Goal: Transaction & Acquisition: Purchase product/service

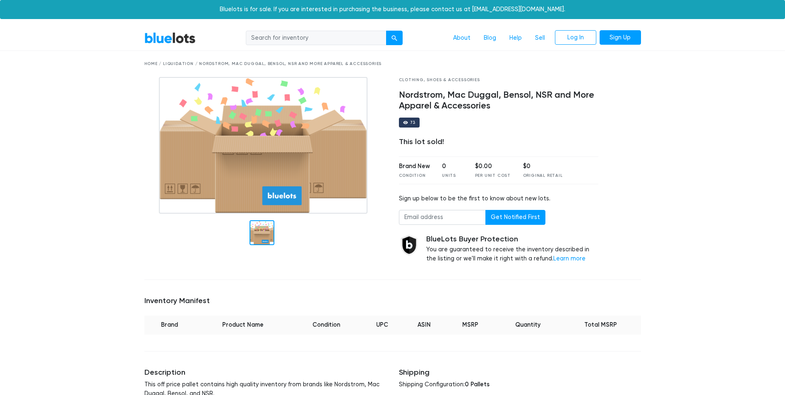
click at [175, 38] on link "BlueLots" at bounding box center [169, 38] width 51 height 12
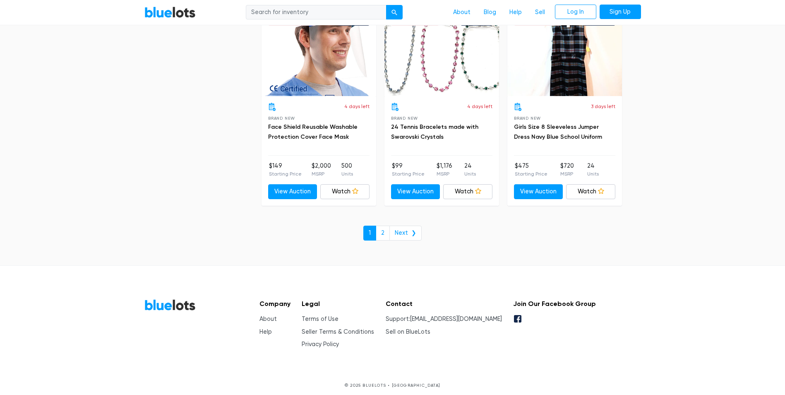
scroll to position [3559, 0]
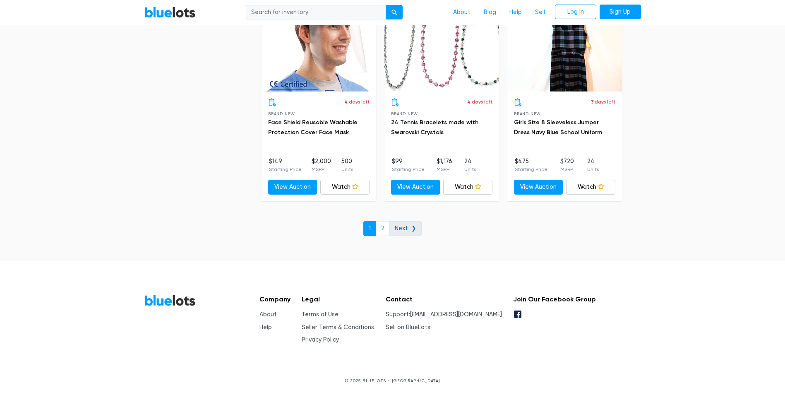
click at [409, 226] on link "Next ❯" at bounding box center [405, 228] width 32 height 15
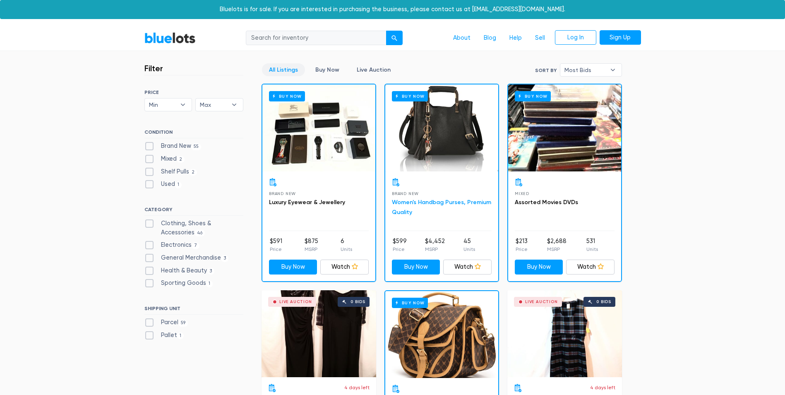
click at [428, 202] on link "Women's Handbag Purses, Premium Quality" at bounding box center [441, 207] width 99 height 17
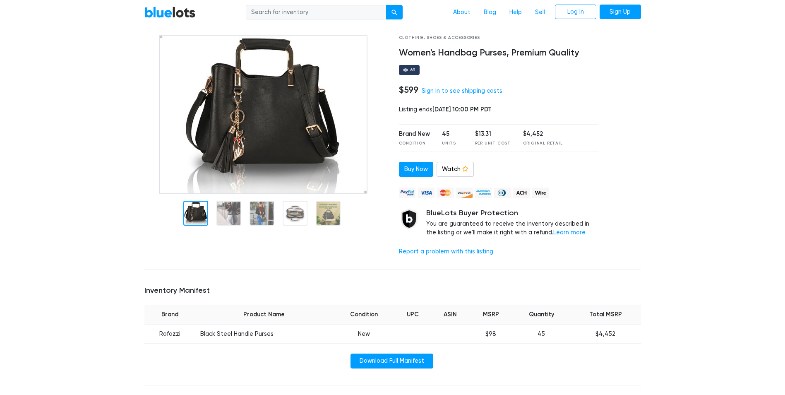
scroll to position [41, 0]
